Goal: Navigation & Orientation: Find specific page/section

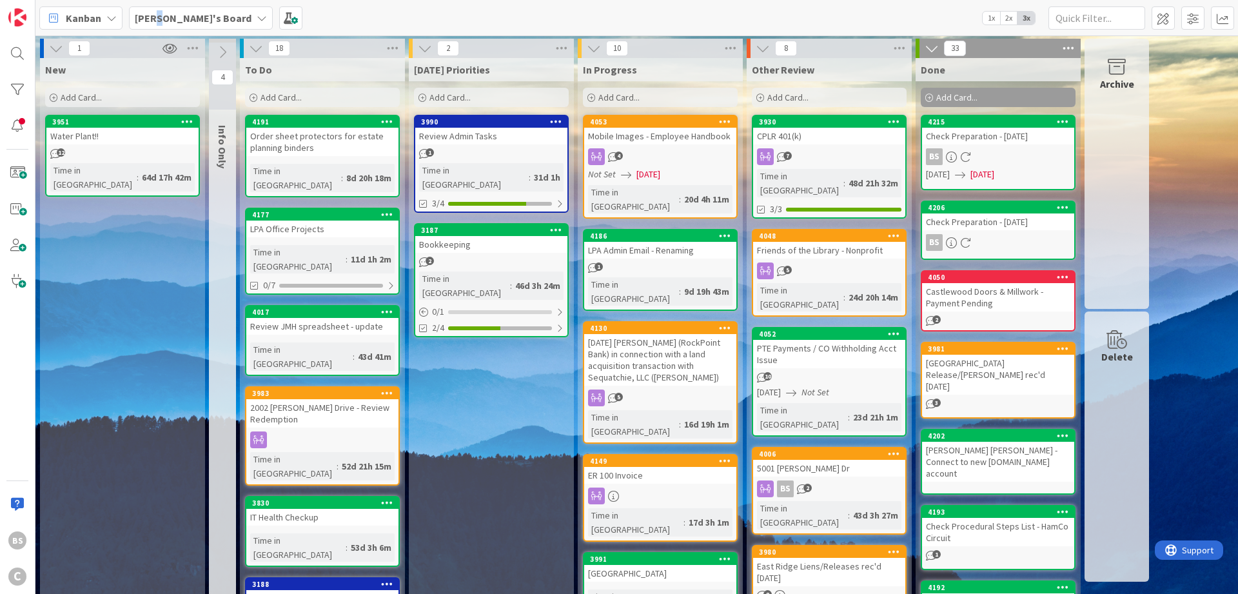
click at [159, 13] on b "[PERSON_NAME]'s Board" at bounding box center [193, 18] width 117 height 13
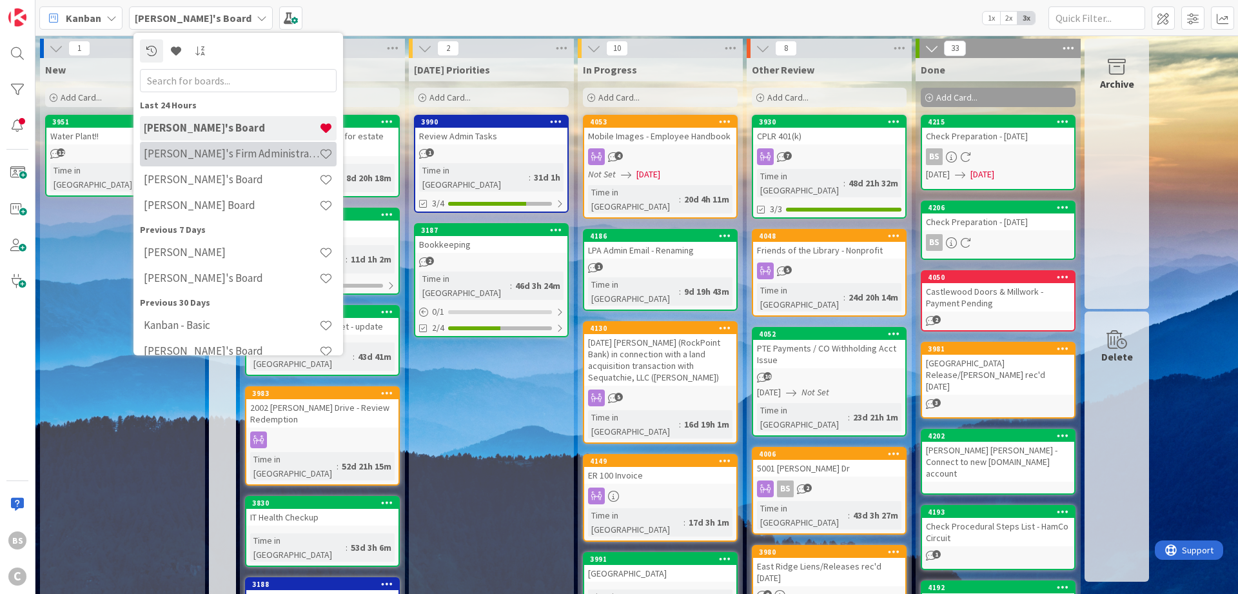
click at [190, 153] on h4 "[PERSON_NAME]'s Firm Administration Board" at bounding box center [231, 153] width 175 height 13
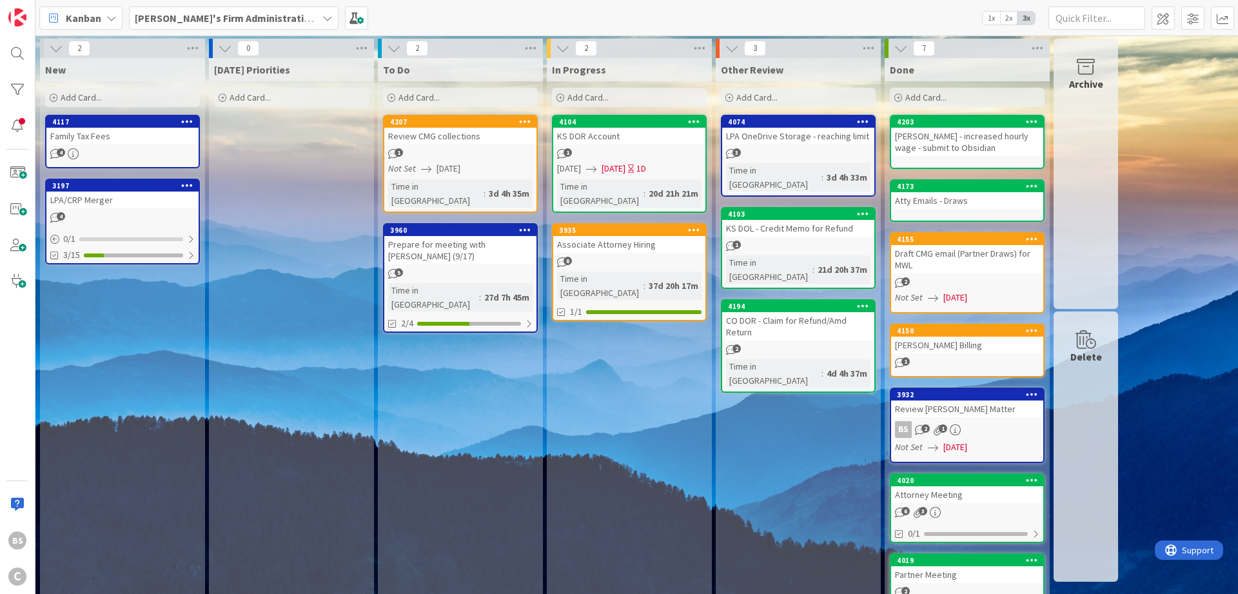
click at [192, 25] on span "[PERSON_NAME]'s Firm Administration Board" at bounding box center [226, 17] width 182 height 15
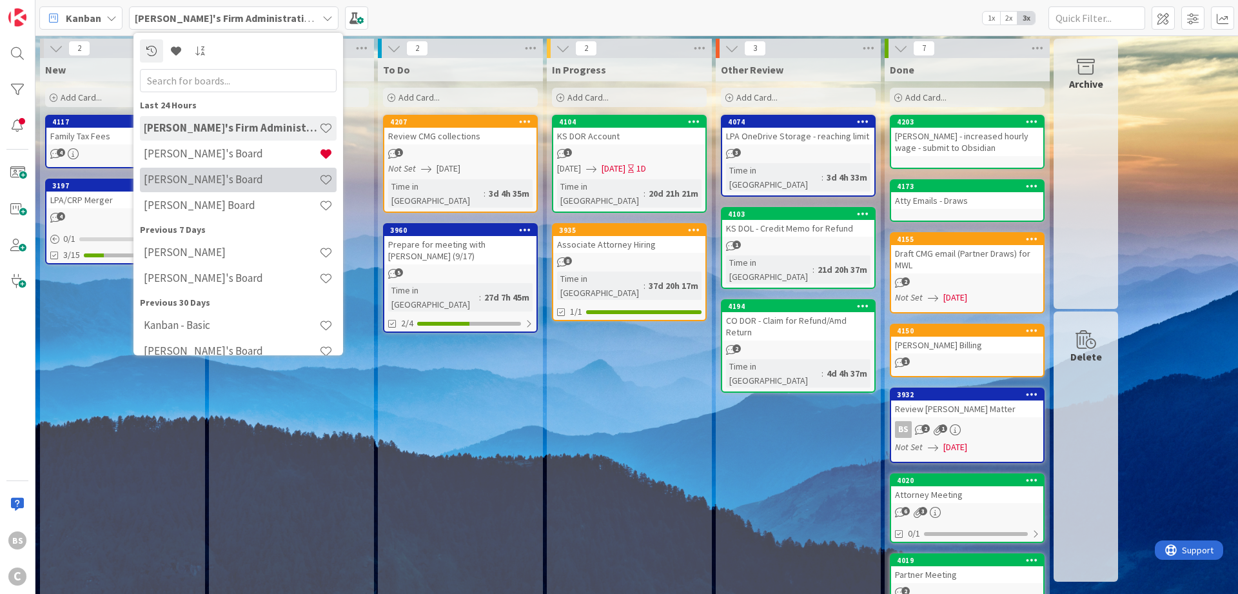
click at [206, 187] on div "[PERSON_NAME]'s Board" at bounding box center [238, 180] width 197 height 24
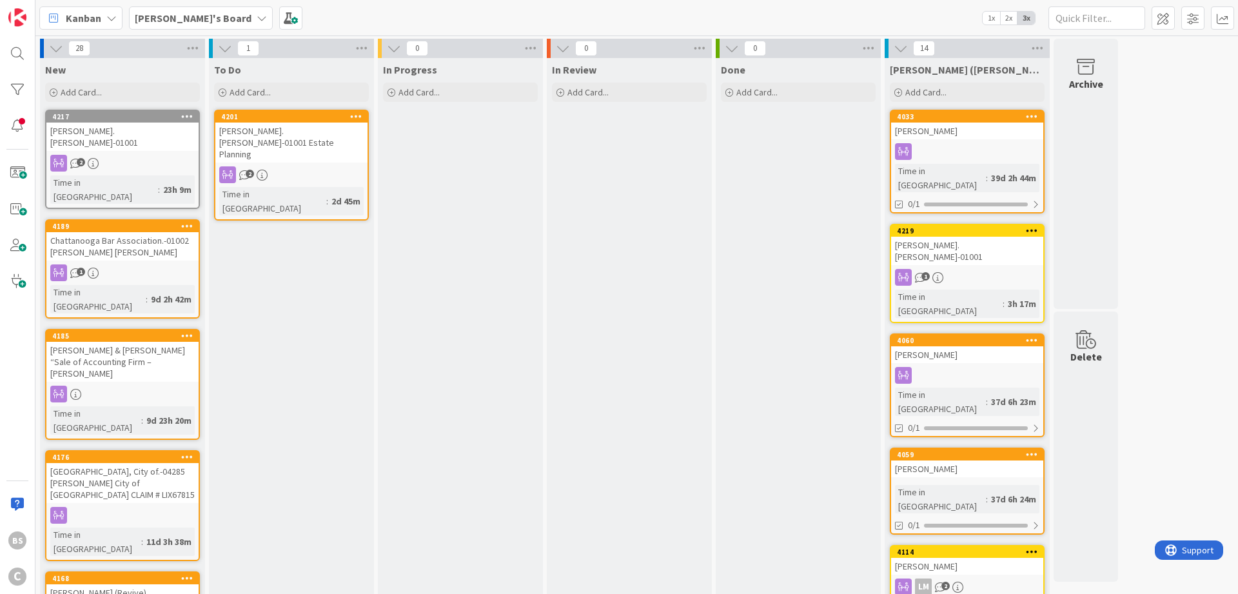
click at [181, 18] on b "[PERSON_NAME]'s Board" at bounding box center [193, 18] width 117 height 13
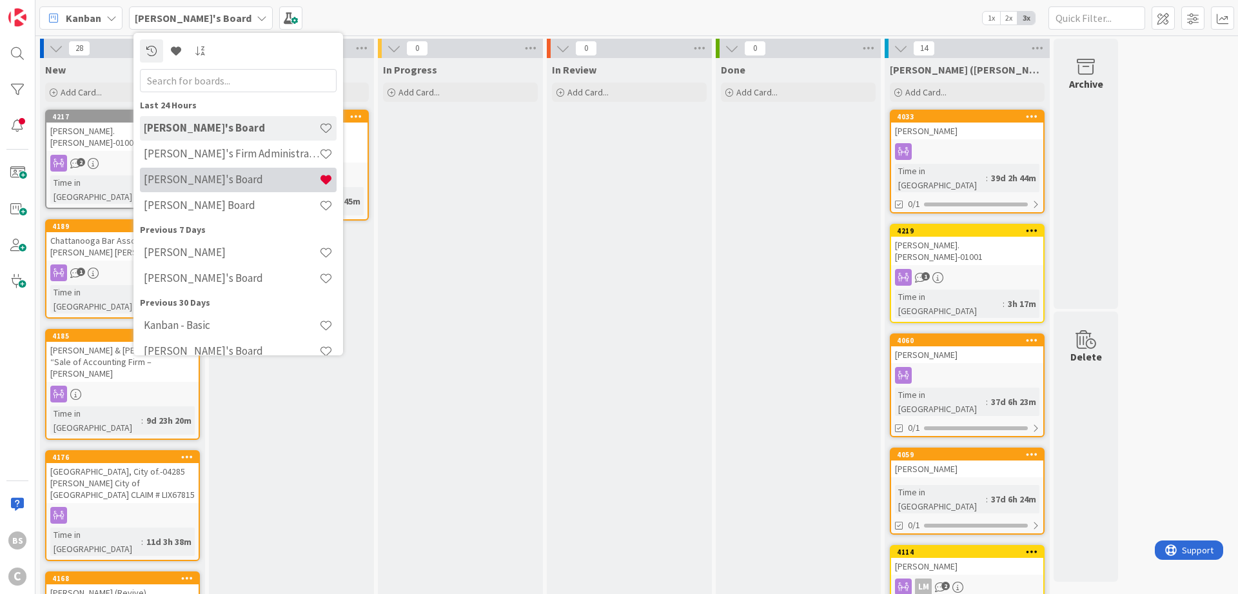
click at [178, 177] on h4 "[PERSON_NAME]'s Board" at bounding box center [231, 179] width 175 height 13
